Goal: Find specific page/section: Find specific page/section

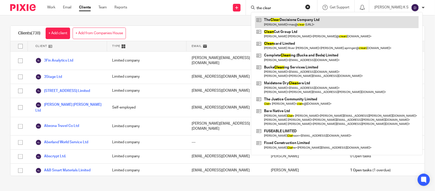
type input "the clear"
click at [306, 22] on link at bounding box center [337, 22] width 164 height 12
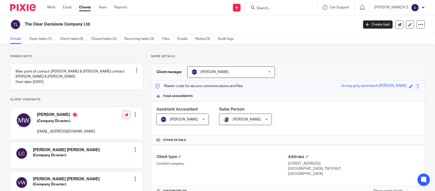
scroll to position [5, 0]
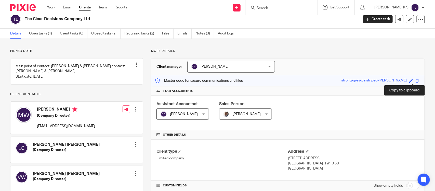
click at [416, 82] on span at bounding box center [418, 81] width 4 height 4
click at [278, 8] on input "Search" at bounding box center [279, 8] width 46 height 5
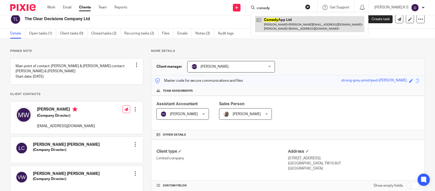
type input "comedy"
click at [299, 26] on link at bounding box center [309, 24] width 109 height 16
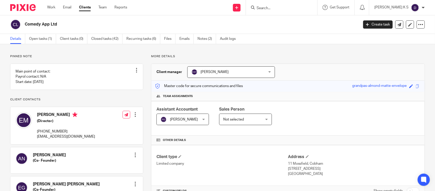
click at [276, 9] on input "Search" at bounding box center [279, 8] width 46 height 5
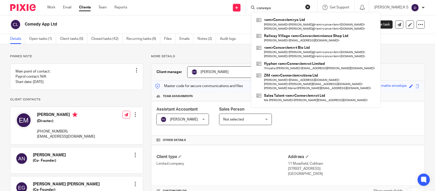
type input "conveyo"
click button "submit" at bounding box center [0, 0] width 0 height 0
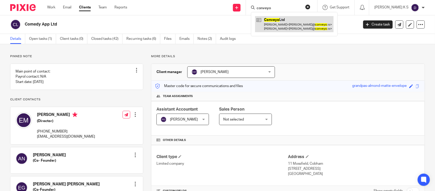
click at [294, 22] on link at bounding box center [294, 24] width 79 height 16
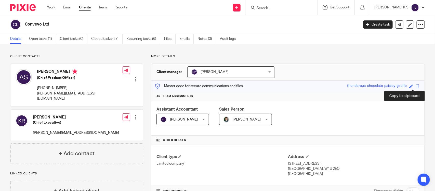
click at [416, 87] on span at bounding box center [418, 86] width 4 height 4
click at [277, 10] on input "Search" at bounding box center [279, 8] width 46 height 5
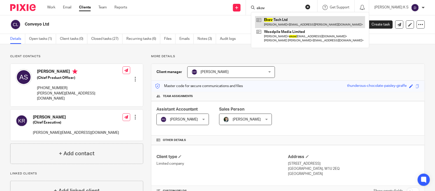
type input "ekov"
click at [280, 21] on link at bounding box center [310, 22] width 110 height 12
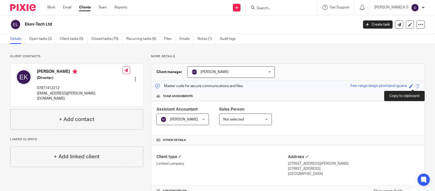
click at [416, 87] on span at bounding box center [418, 86] width 4 height 4
click at [280, 8] on input "Search" at bounding box center [279, 8] width 46 height 5
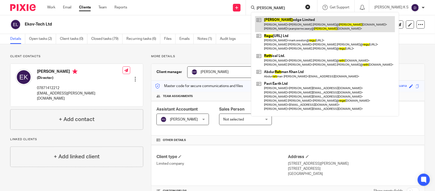
type input "regh"
click at [290, 23] on link at bounding box center [325, 24] width 140 height 16
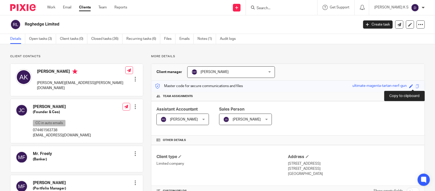
click at [416, 87] on span at bounding box center [418, 86] width 4 height 4
click at [279, 6] on input "Search" at bounding box center [279, 8] width 46 height 5
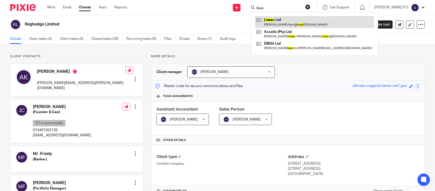
type input "lisse"
click at [298, 21] on link at bounding box center [314, 22] width 119 height 12
